Goal: Task Accomplishment & Management: Manage account settings

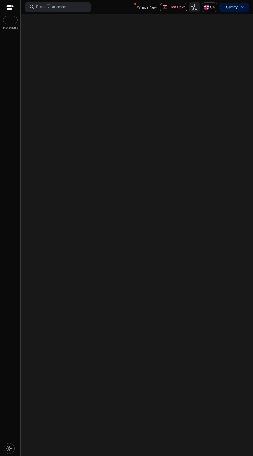
click at [162, 222] on div "We are getting things ready for you..." at bounding box center [137, 235] width 228 height 442
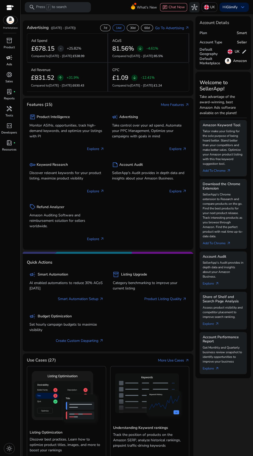
click at [9, 64] on p "Ads" at bounding box center [9, 64] width 6 height 5
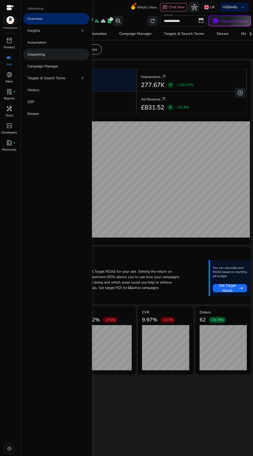
click at [36, 53] on p "Dayparting" at bounding box center [36, 54] width 18 height 5
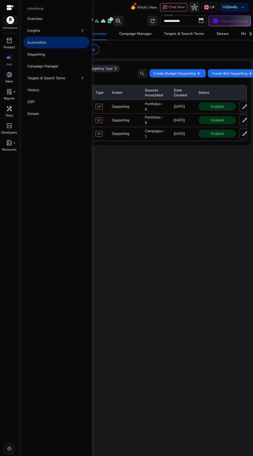
click at [196, 289] on div "**********" at bounding box center [137, 235] width 228 height 442
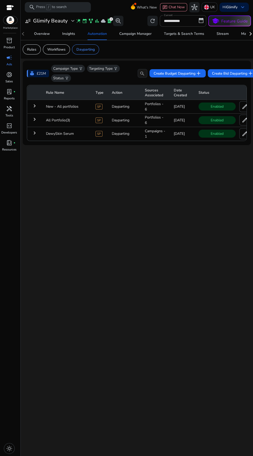
scroll to position [0, 43]
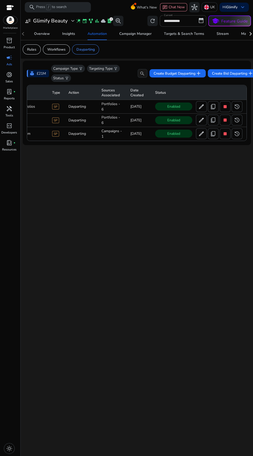
click at [230, 127] on td "Enabled edit content_copy stop history more_horiz" at bounding box center [199, 133] width 96 height 13
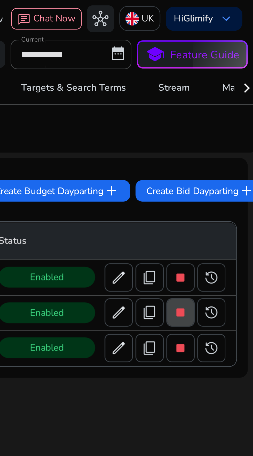
click at [225, 119] on span "stop" at bounding box center [225, 120] width 6 height 6
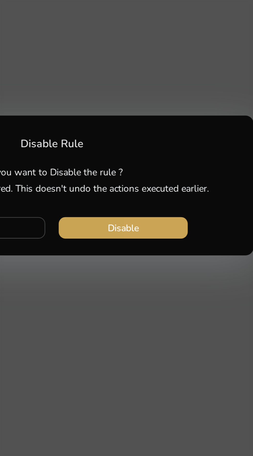
click at [167, 243] on span "button" at bounding box center [154, 244] width 50 height 12
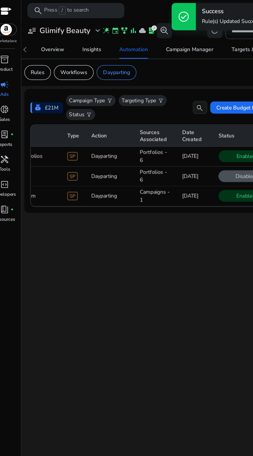
scroll to position [0, 0]
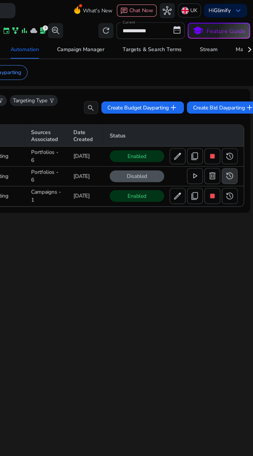
click at [239, 120] on span "history" at bounding box center [237, 120] width 6 height 6
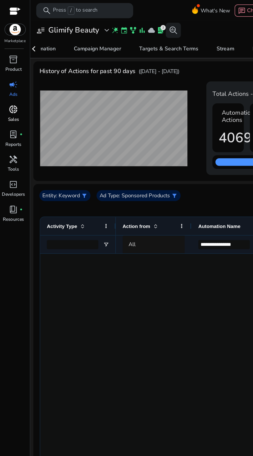
click at [8, 73] on span "donut_small" at bounding box center [9, 75] width 6 height 6
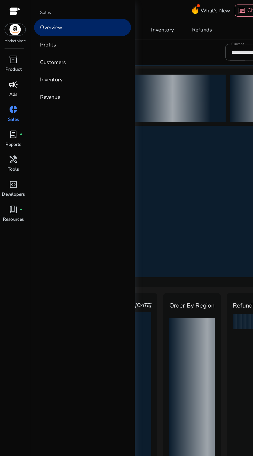
click at [8, 61] on div "campaign" at bounding box center [9, 57] width 14 height 8
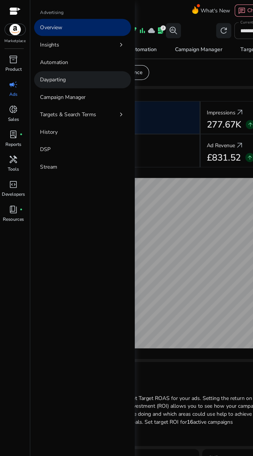
click at [33, 55] on p "Dayparting" at bounding box center [36, 54] width 18 height 5
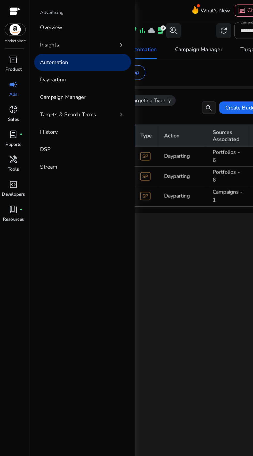
click at [154, 213] on div "**********" at bounding box center [137, 235] width 228 height 442
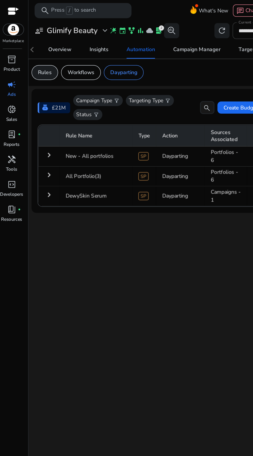
click at [35, 54] on div "Rules" at bounding box center [32, 49] width 18 height 10
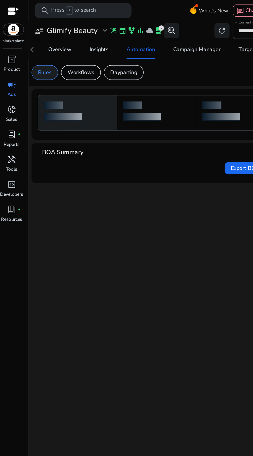
click at [32, 50] on p "Rules" at bounding box center [31, 49] width 9 height 5
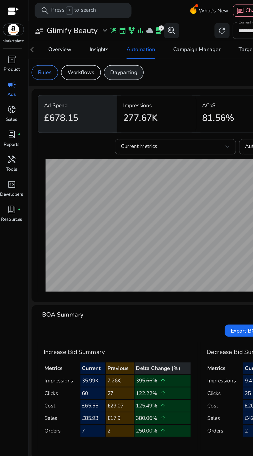
click at [86, 51] on p "Dayparting" at bounding box center [85, 49] width 18 height 5
